Goal: Find specific page/section: Find specific page/section

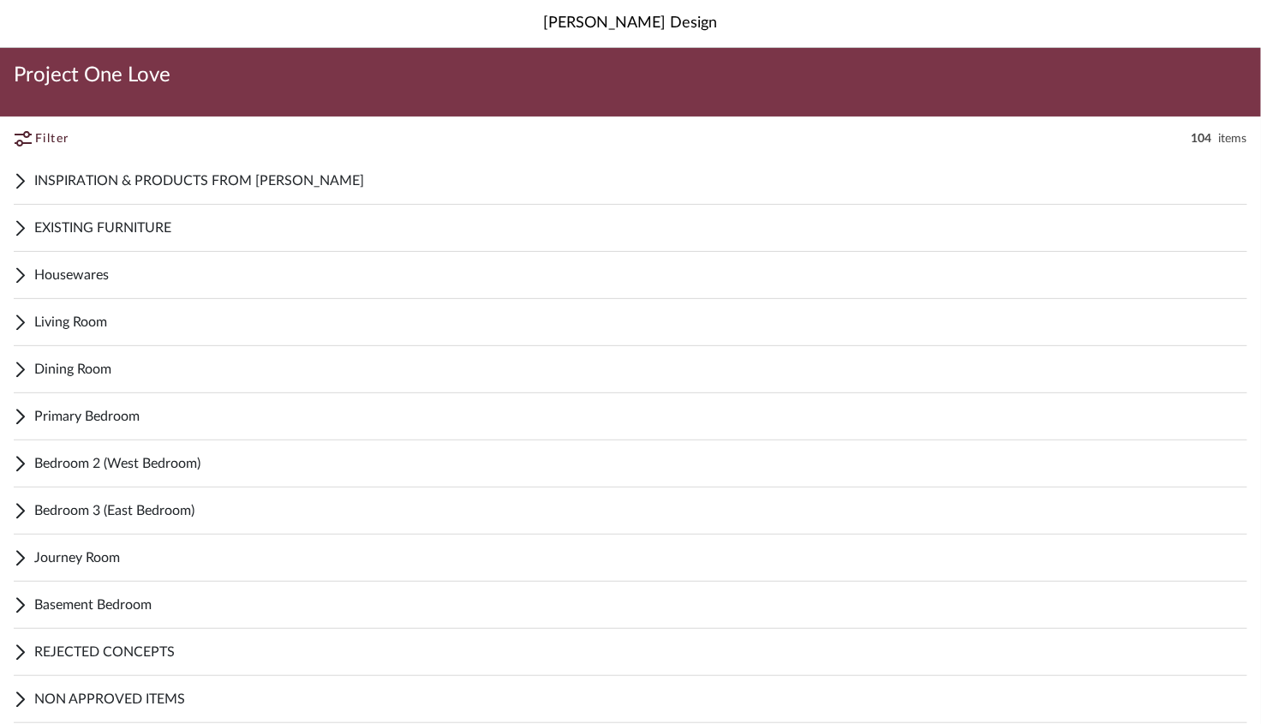
click at [113, 226] on span "EXISTING FURNITURE" at bounding box center [640, 228] width 1213 height 21
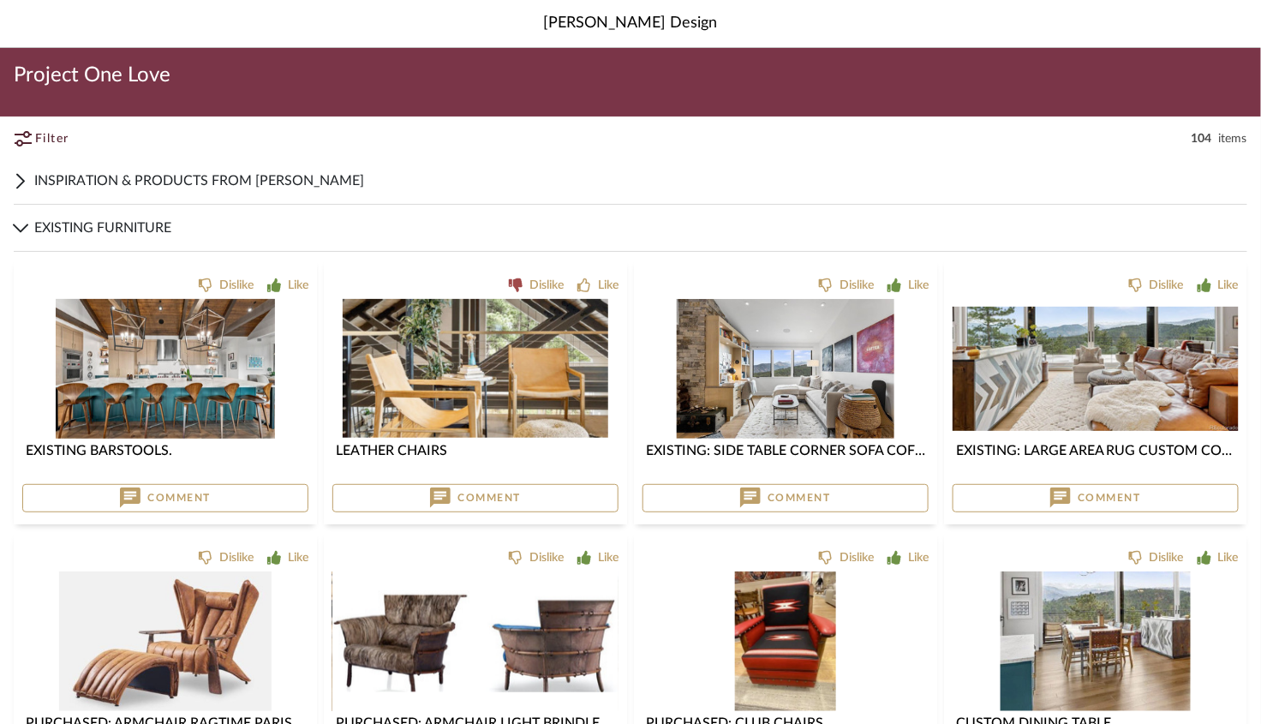
click at [21, 227] on icon at bounding box center [20, 228] width 15 height 9
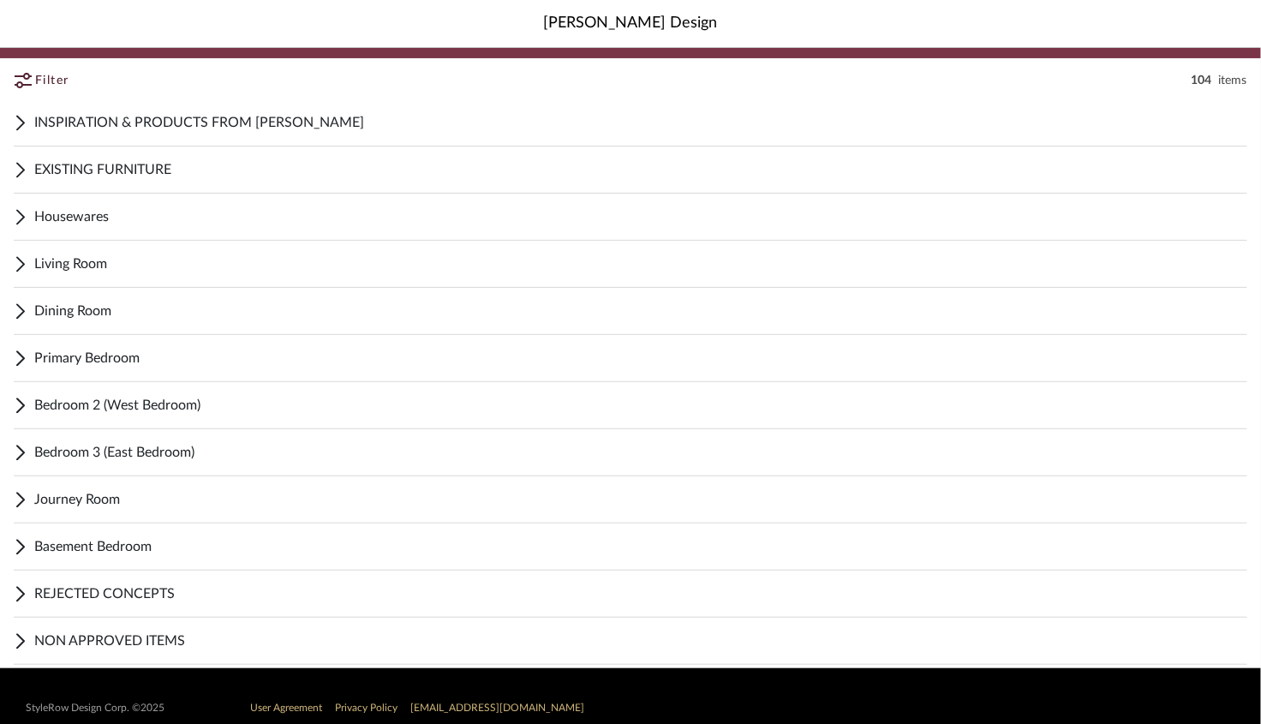
scroll to position [81, 0]
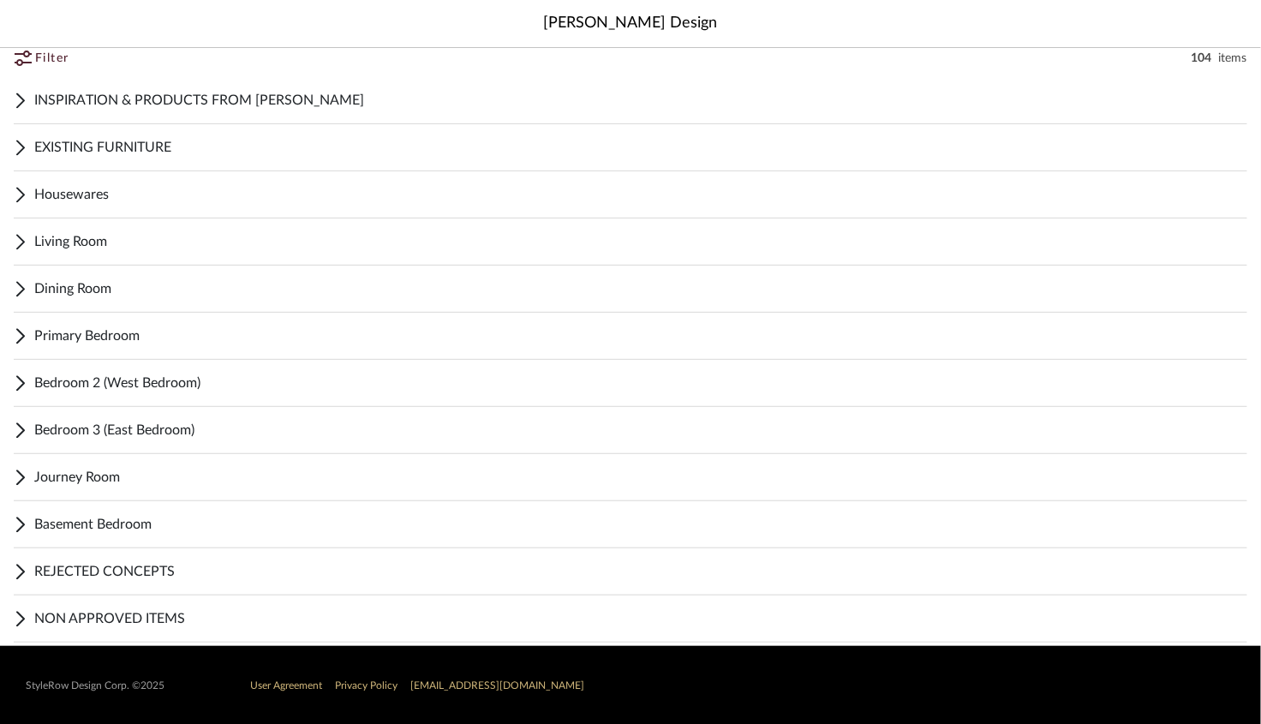
click at [83, 479] on span "Journey Room" at bounding box center [640, 477] width 1213 height 21
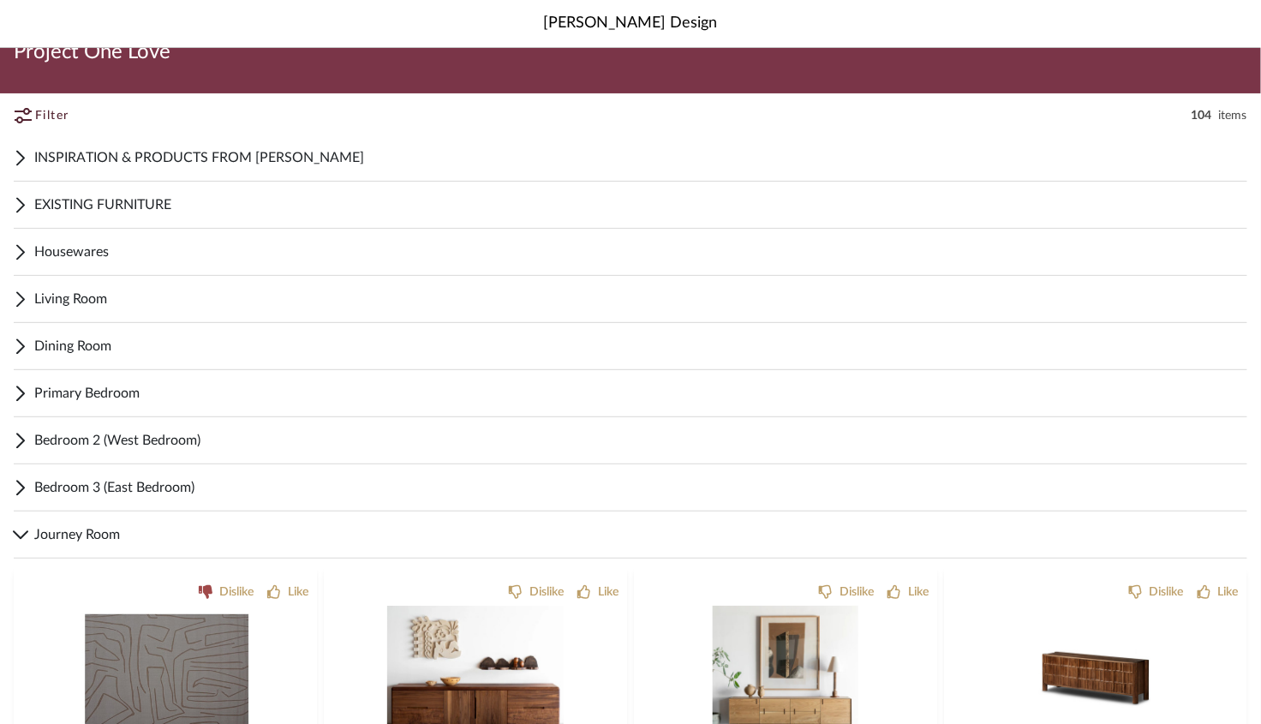
scroll to position [0, 0]
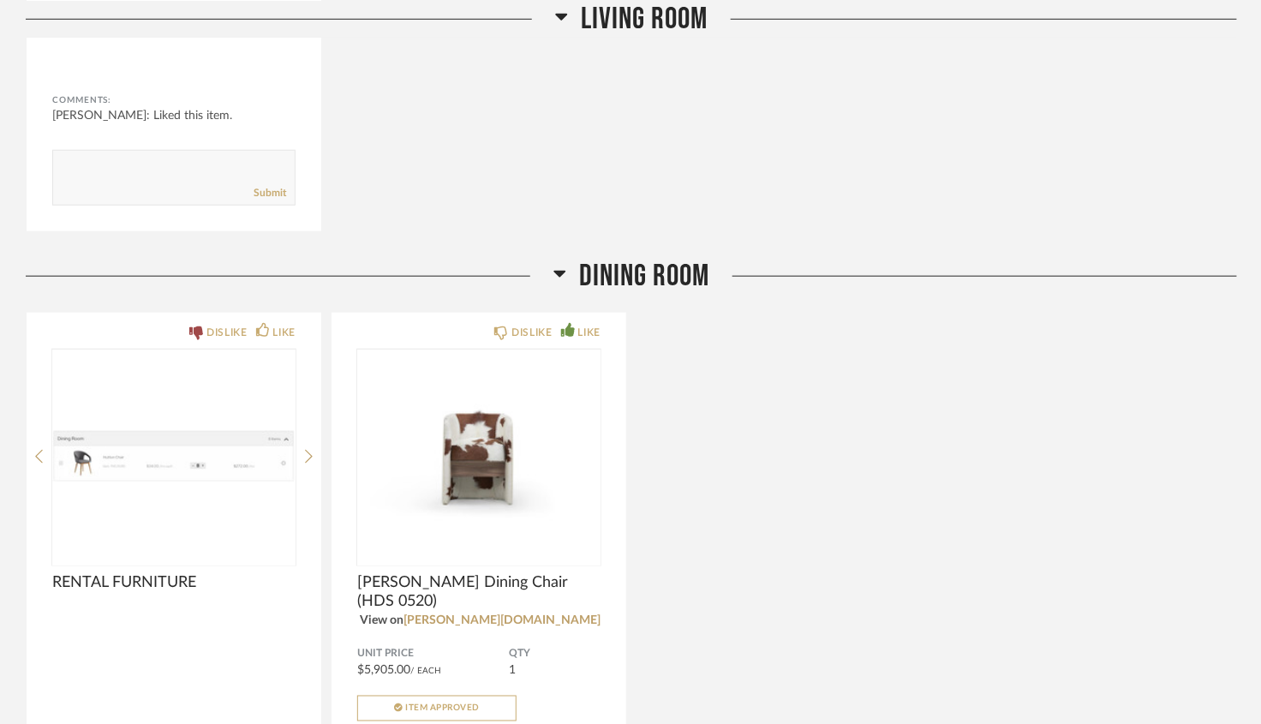
scroll to position [2742, 0]
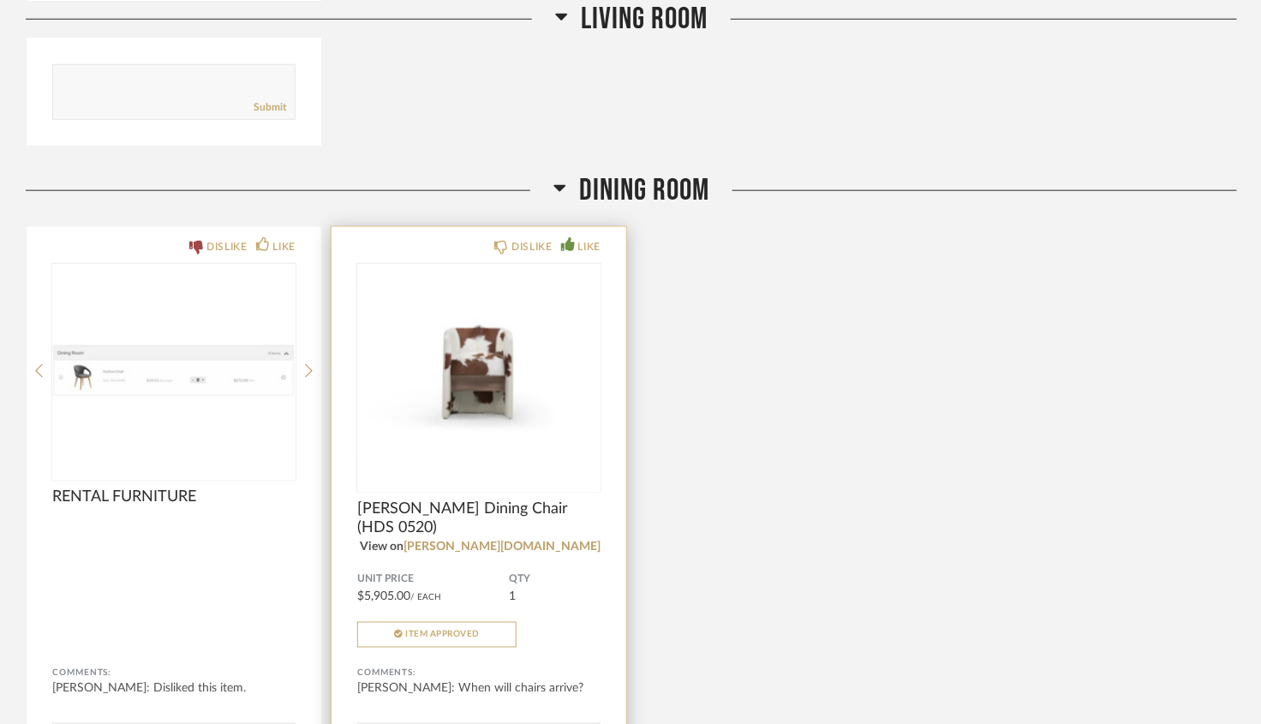
click at [494, 380] on img "0" at bounding box center [478, 371] width 243 height 214
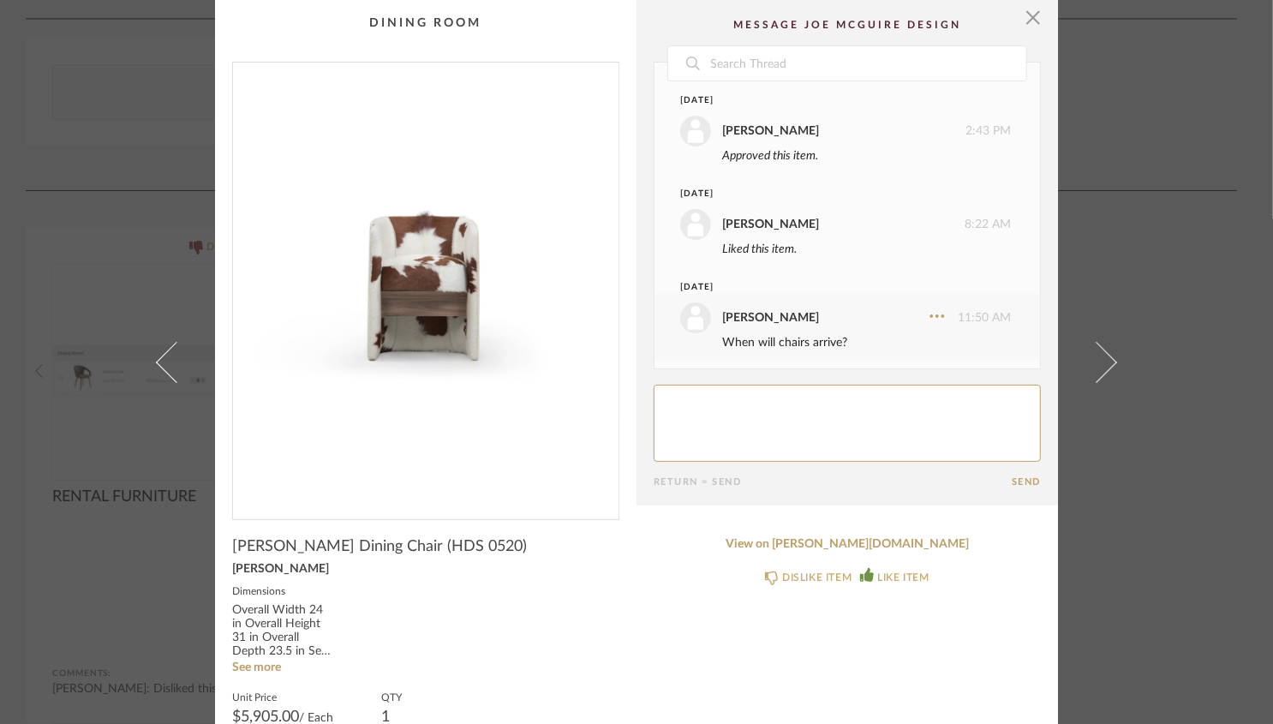
scroll to position [6, 0]
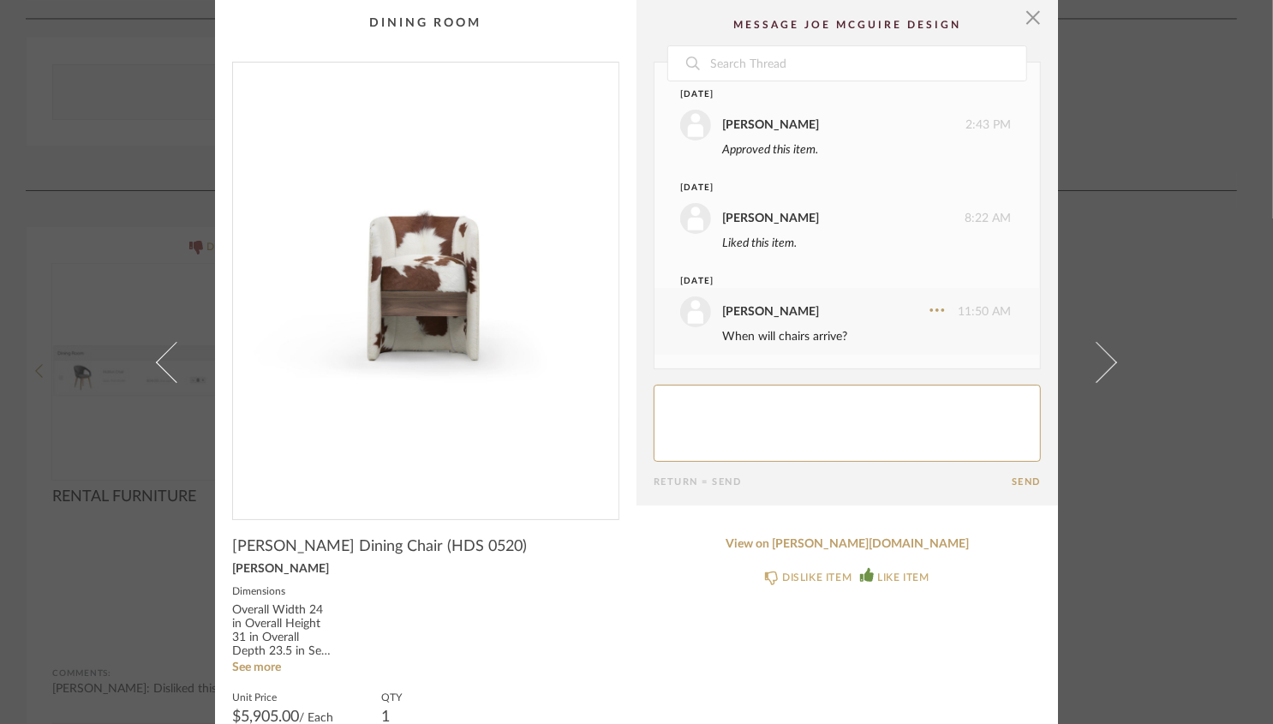
click at [511, 298] on img "0" at bounding box center [426, 284] width 386 height 443
